Goal: Task Accomplishment & Management: Use online tool/utility

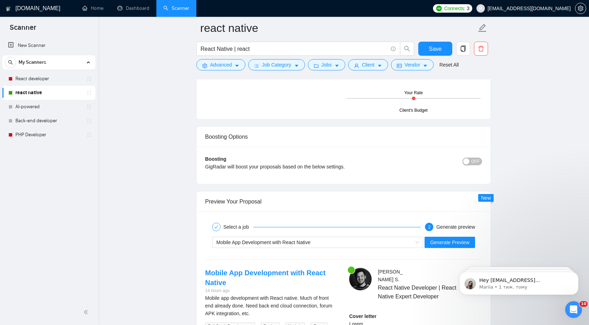
scroll to position [1206, 0]
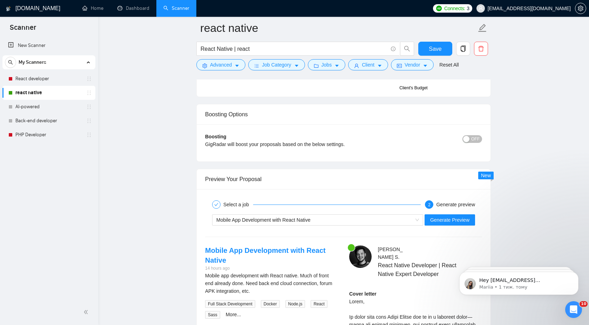
click at [382, 212] on div "Mobile App Development with React Native Generate Preview" at bounding box center [343, 220] width 278 height 17
click at [382, 216] on div "Mobile App Development with React Native" at bounding box center [314, 220] width 196 height 11
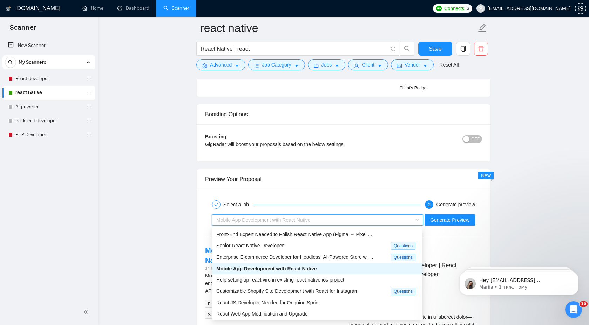
click at [362, 232] on span "Front-End Expert Needed to Polish React Native App (Figma → Pixel ..." at bounding box center [294, 235] width 156 height 6
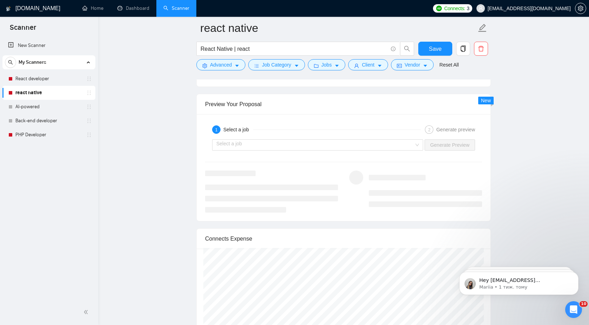
scroll to position [1287, 0]
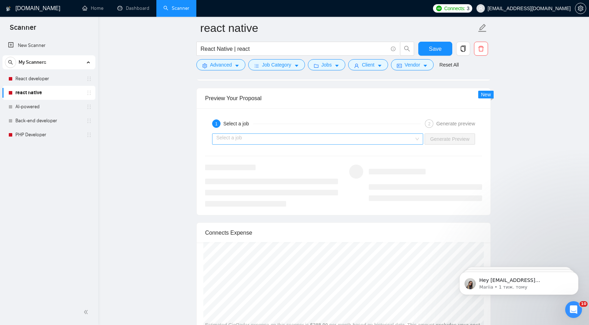
click at [414, 137] on div "Select a job" at bounding box center [317, 139] width 211 height 11
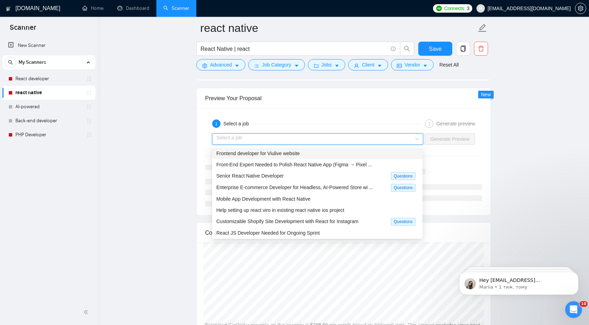
click at [394, 152] on div "Frontend developer for Viulive website" at bounding box center [317, 154] width 202 height 8
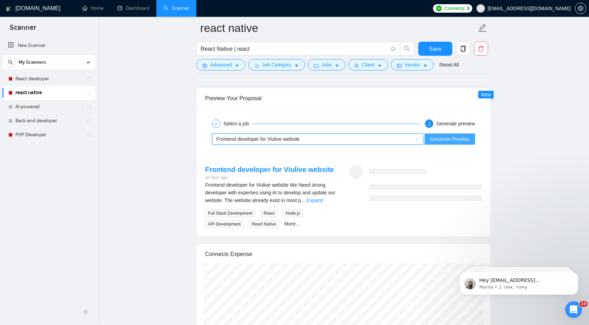
click at [445, 142] on span "Generate Preview" at bounding box center [449, 139] width 39 height 8
